Goal: Information Seeking & Learning: Learn about a topic

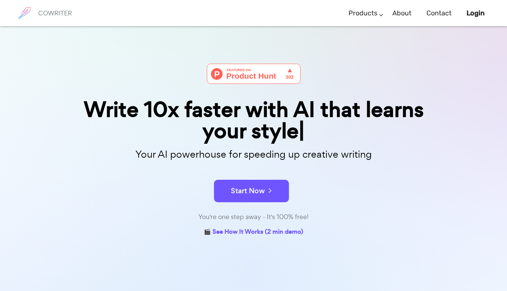
scroll to position [73, 0]
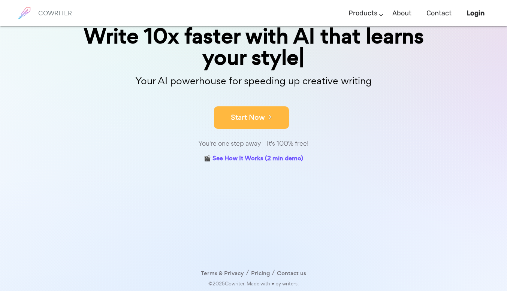
click at [230, 113] on button "Start Now" at bounding box center [251, 117] width 75 height 22
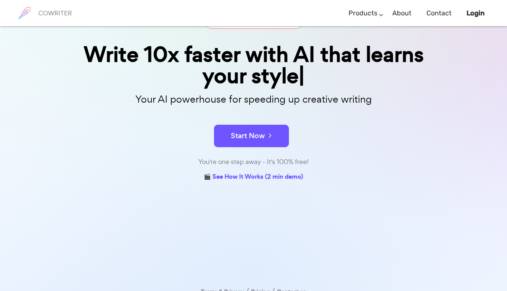
scroll to position [56, 0]
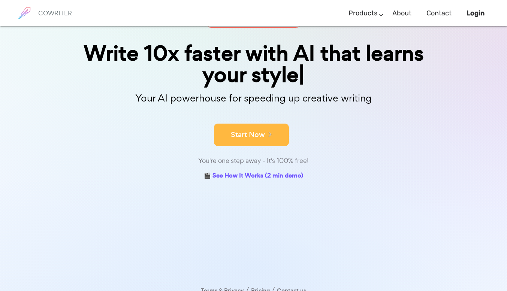
click at [237, 138] on button "Start Now" at bounding box center [251, 135] width 75 height 22
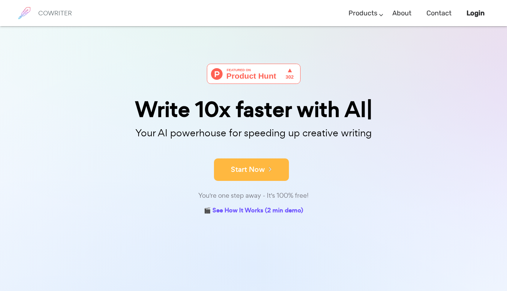
click at [238, 173] on button "Start Now" at bounding box center [251, 169] width 75 height 22
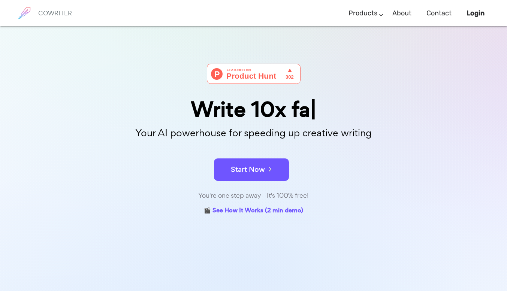
click at [238, 173] on button "Start Now" at bounding box center [251, 169] width 75 height 22
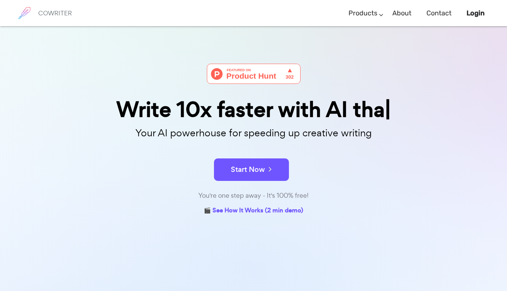
scroll to position [52, 0]
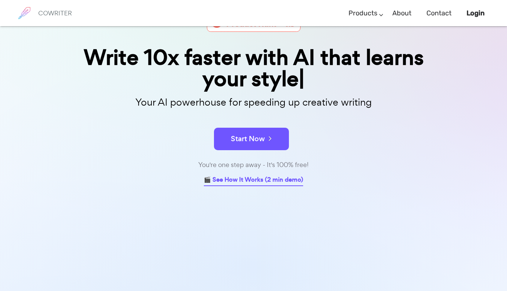
click at [246, 180] on link "🎬 See How It Works (2 min demo)" at bounding box center [253, 181] width 99 height 12
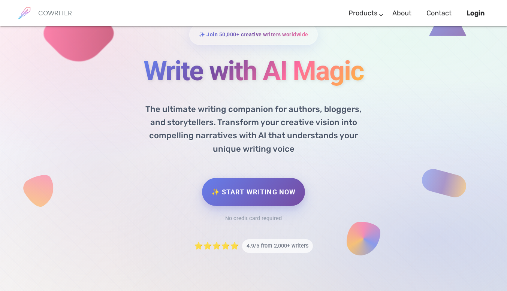
scroll to position [360, 0]
